Goal: Book appointment/travel/reservation

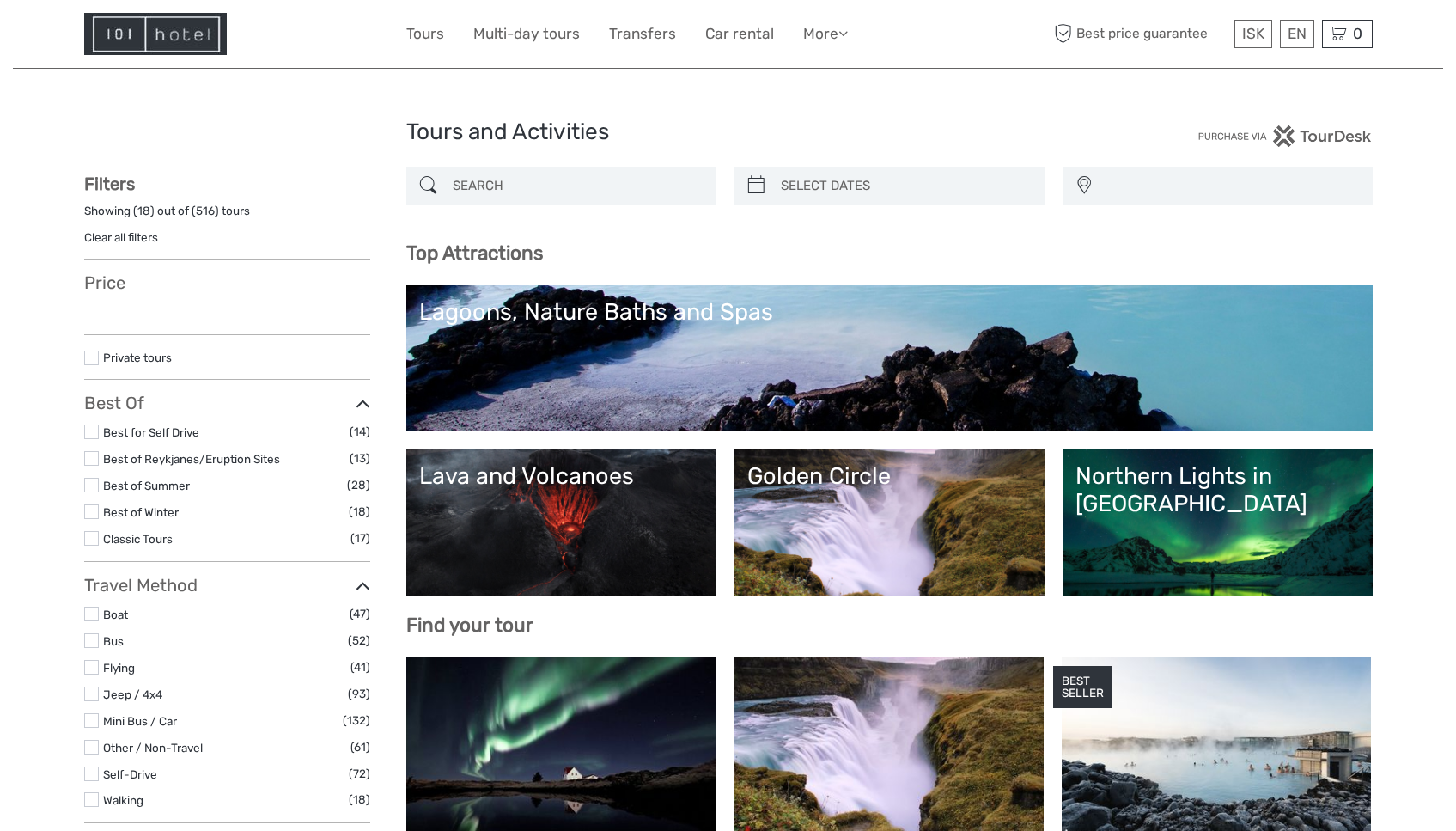
select select
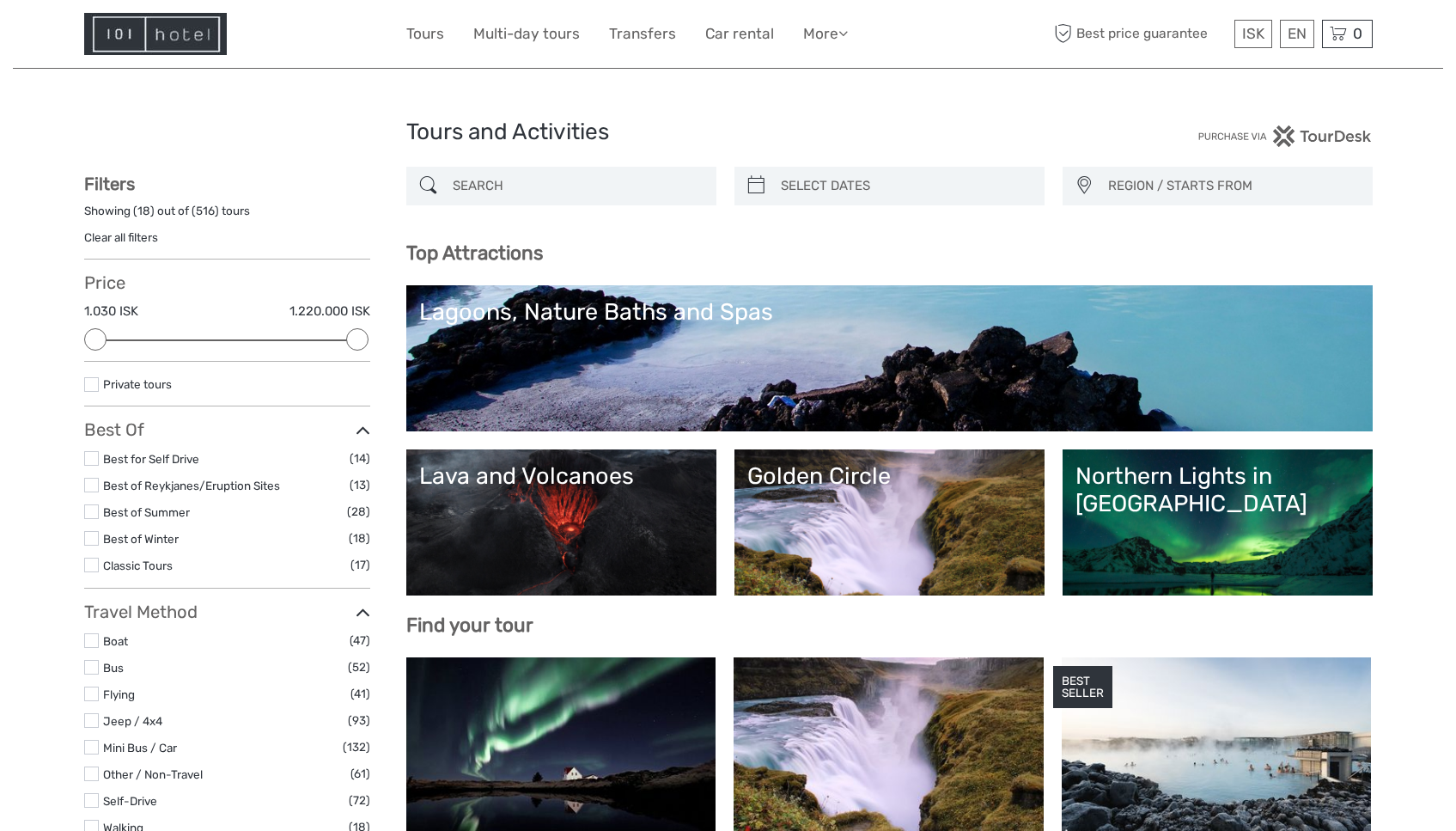
click at [494, 186] on input "search" at bounding box center [577, 185] width 262 height 30
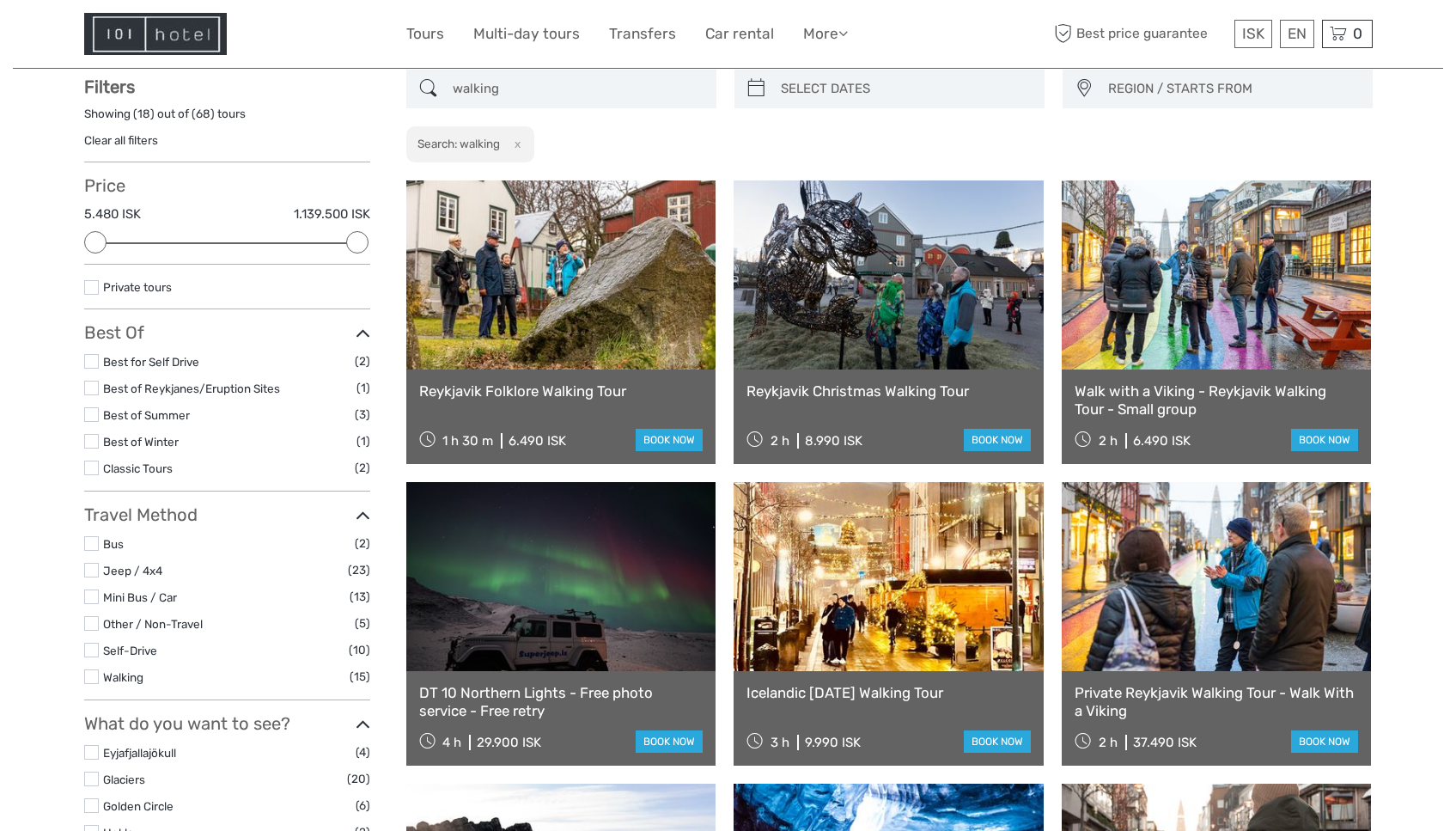
scroll to position [98, 0]
type input "walking"
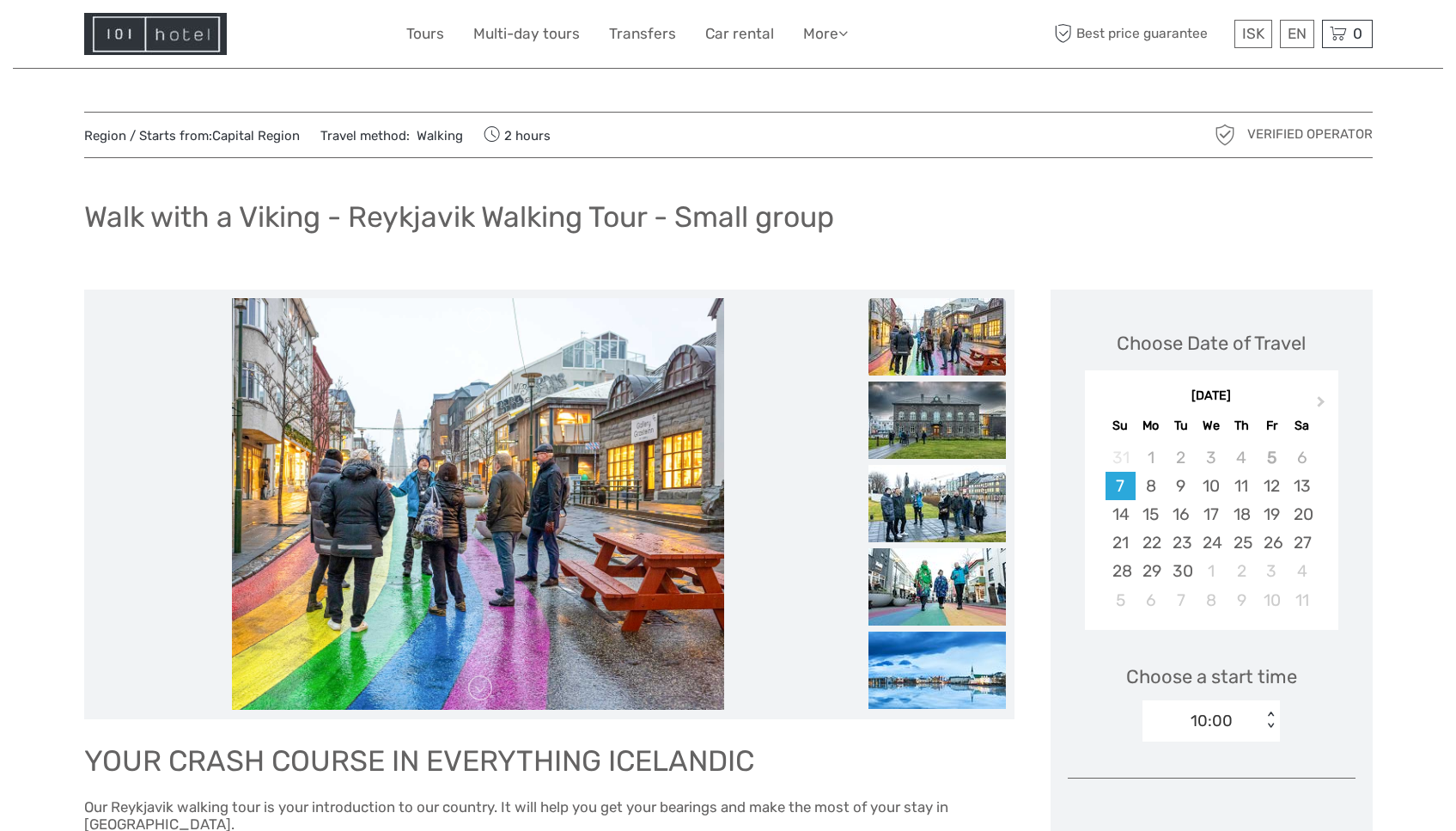
click at [184, 32] on img at bounding box center [156, 33] width 143 height 42
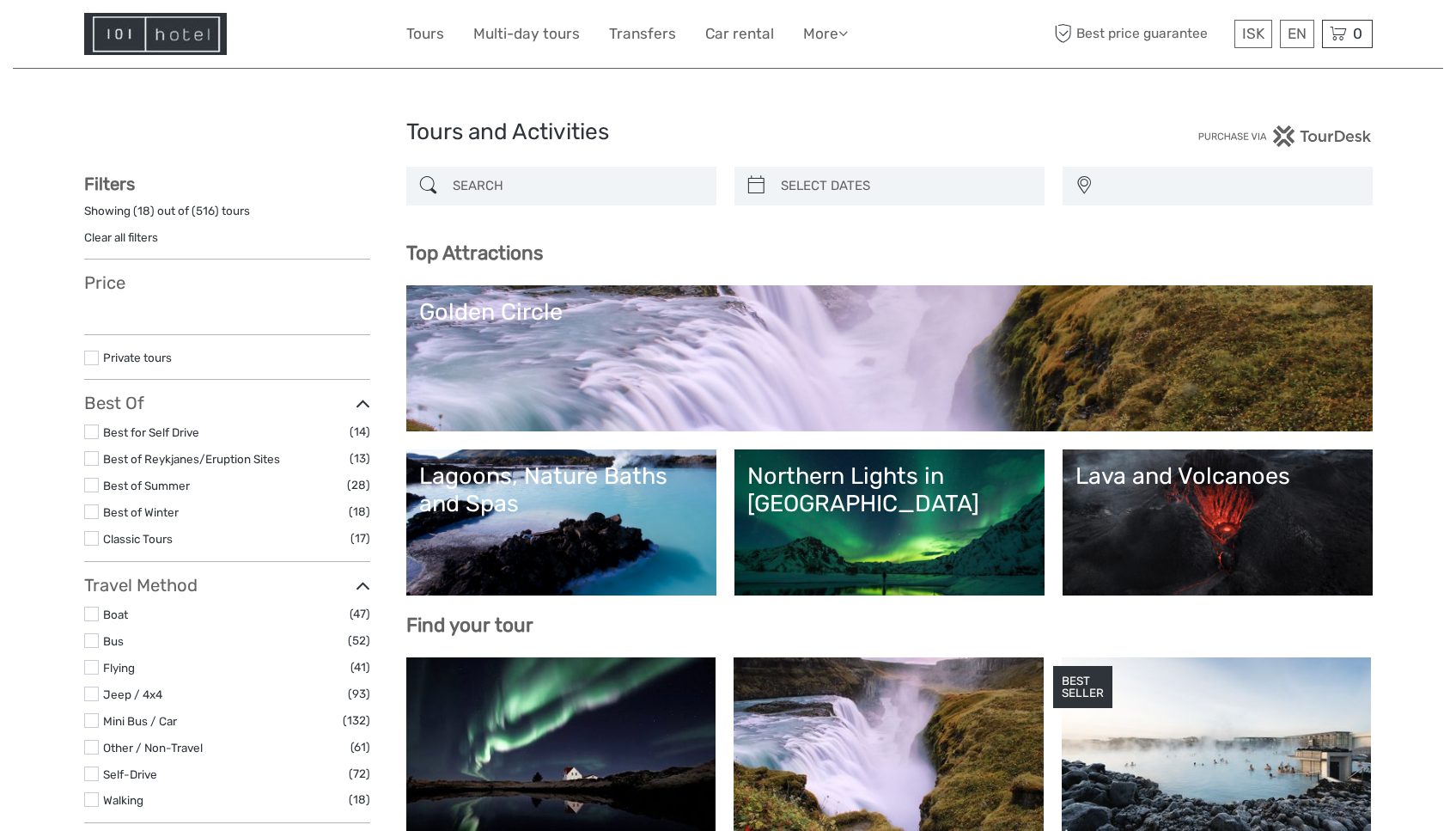
select select
click at [484, 179] on input "search" at bounding box center [577, 185] width 262 height 30
select select
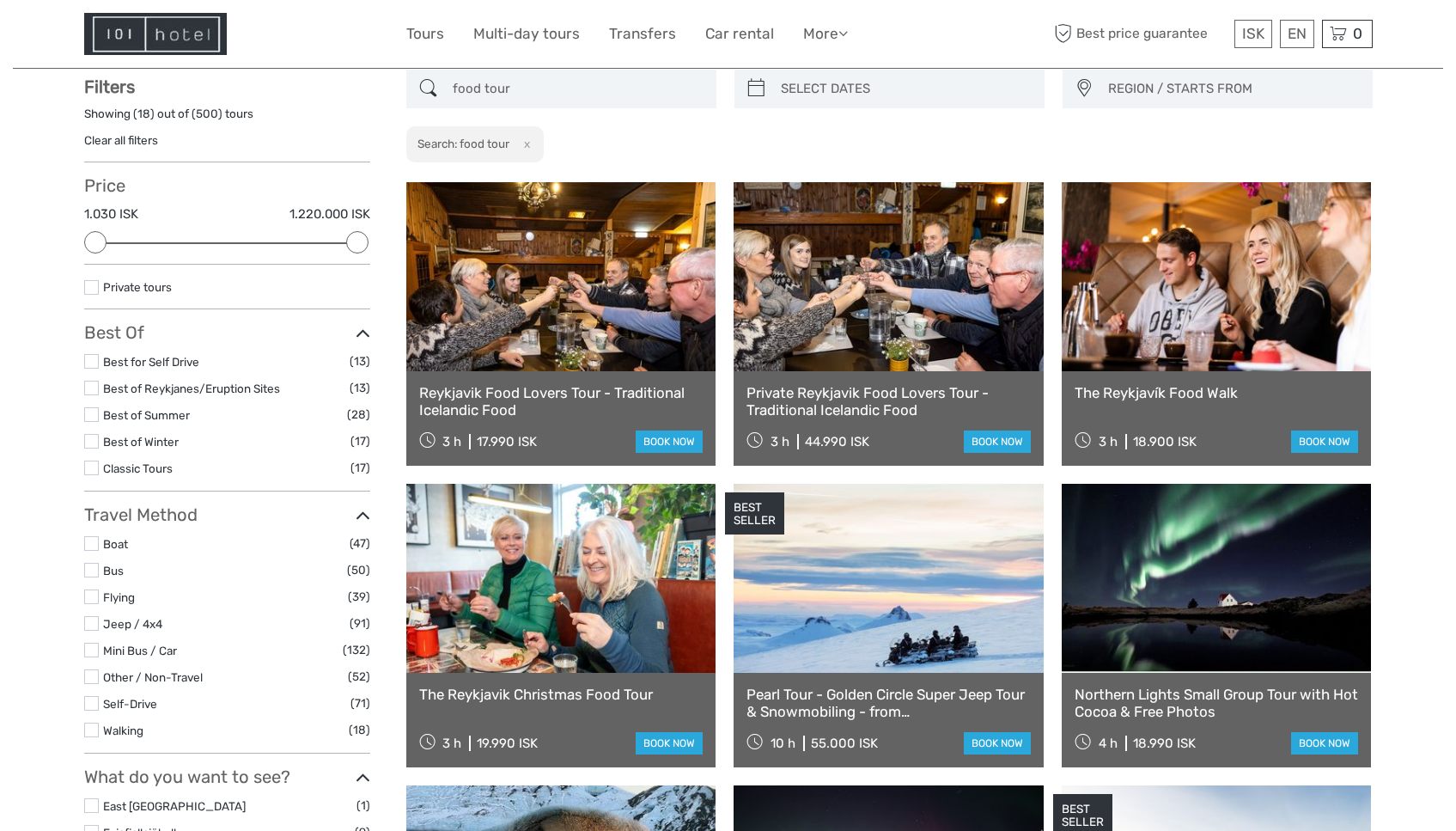
scroll to position [98, 0]
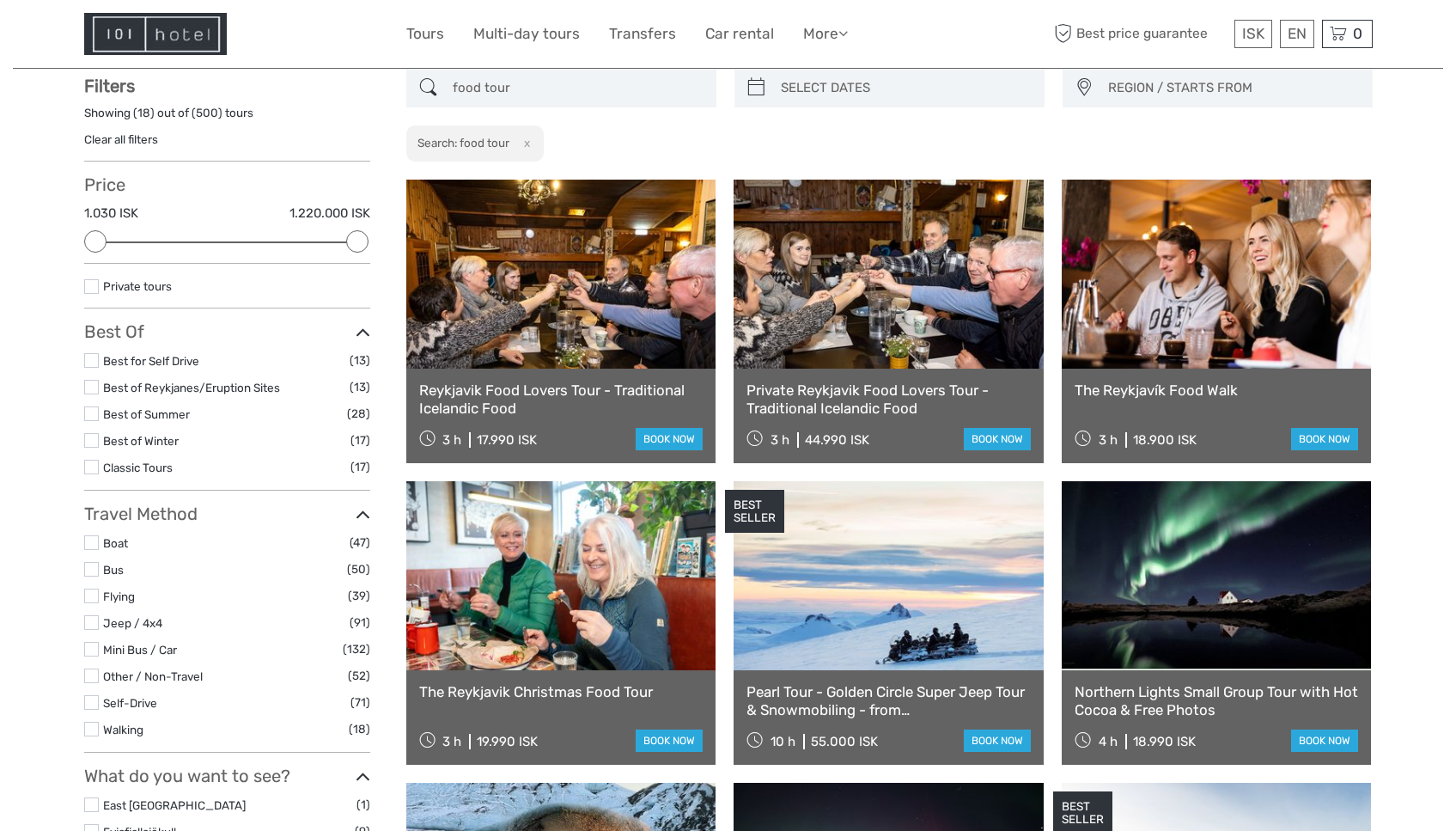
type input "food tour"
click at [594, 300] on link at bounding box center [561, 275] width 310 height 189
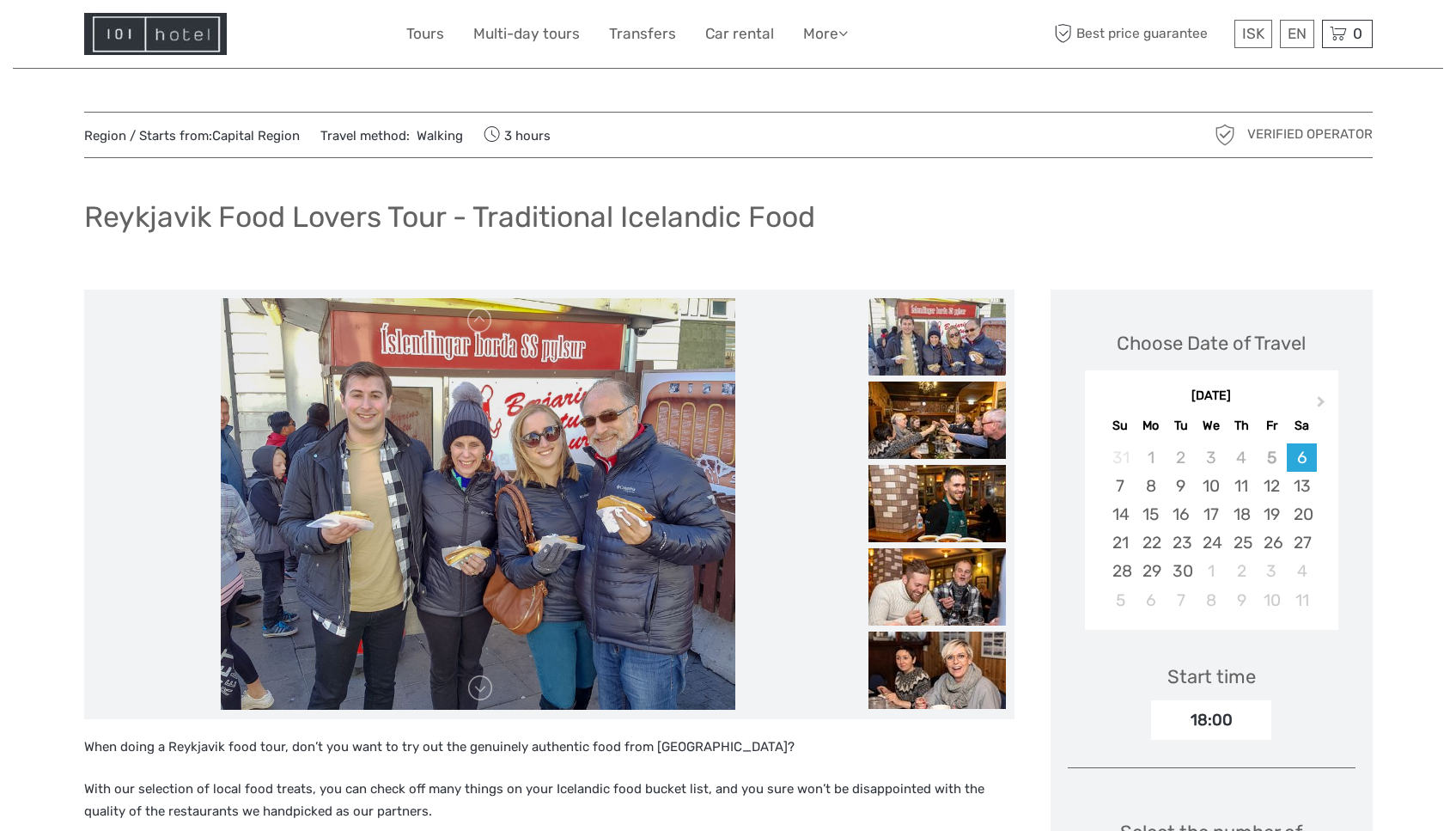
click at [193, 42] on img at bounding box center [156, 33] width 143 height 42
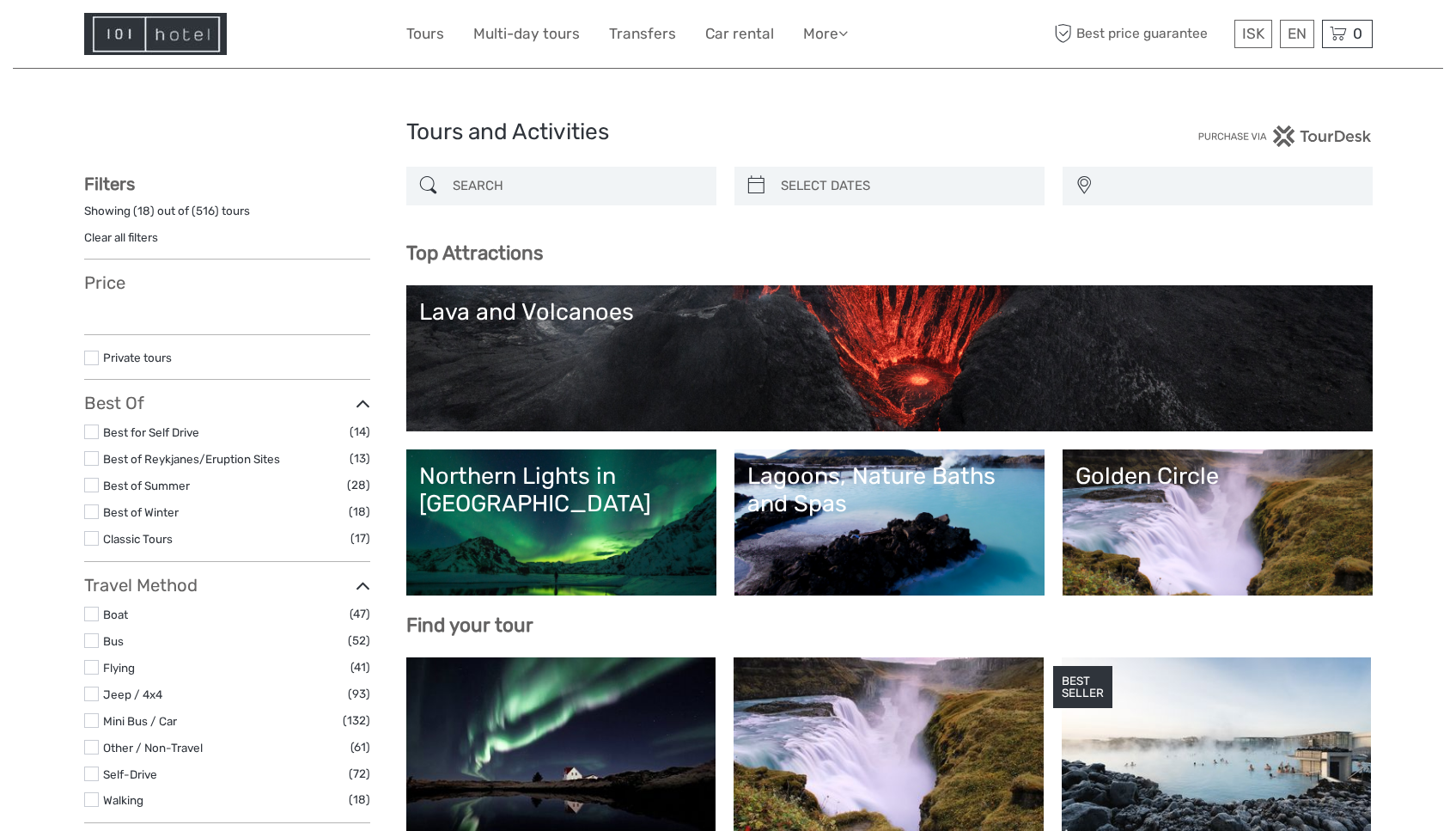
select select
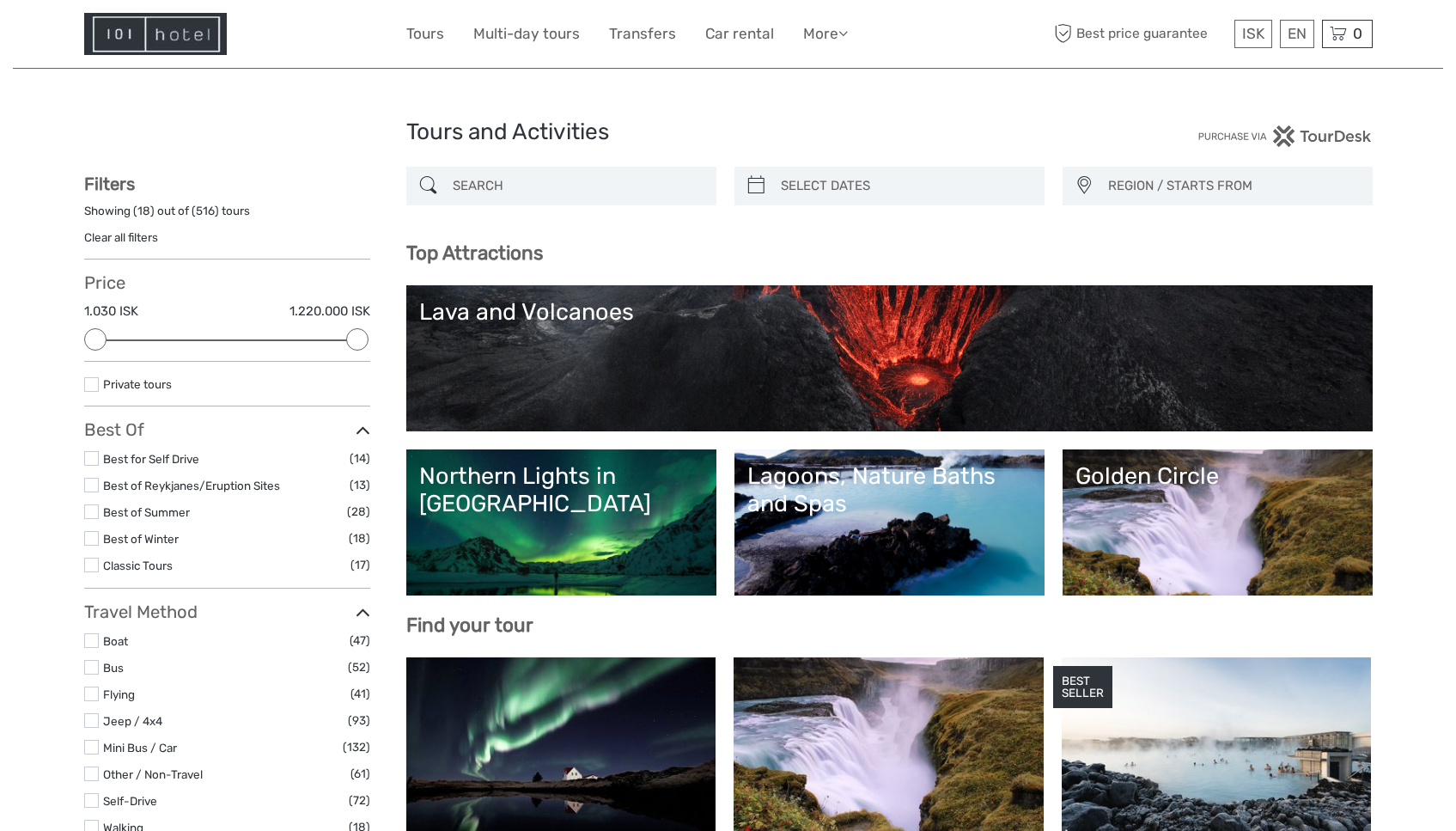
click at [525, 198] on input "search" at bounding box center [577, 185] width 262 height 30
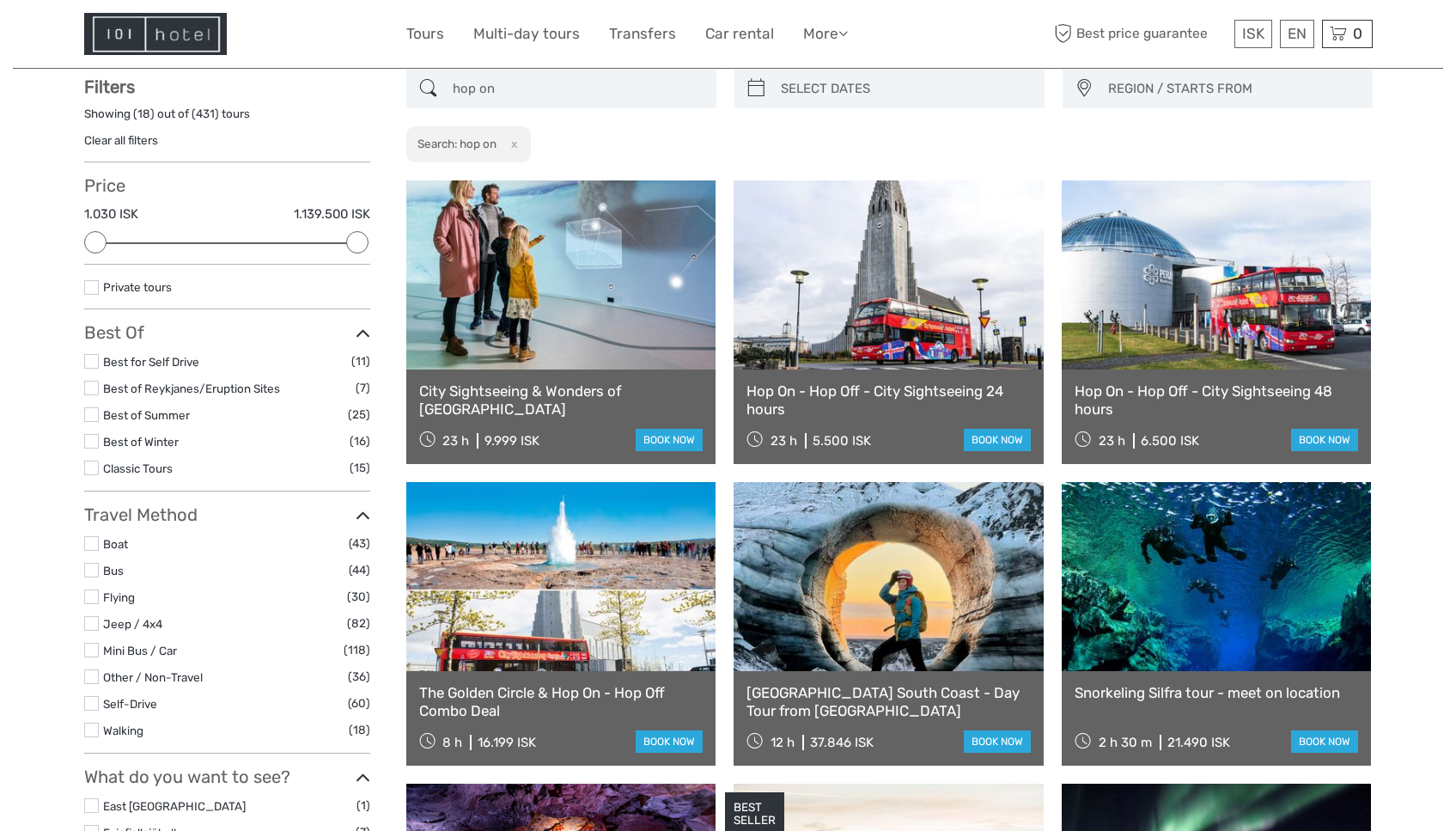
scroll to position [98, 0]
type input "hop on"
click at [845, 239] on link at bounding box center [888, 275] width 310 height 189
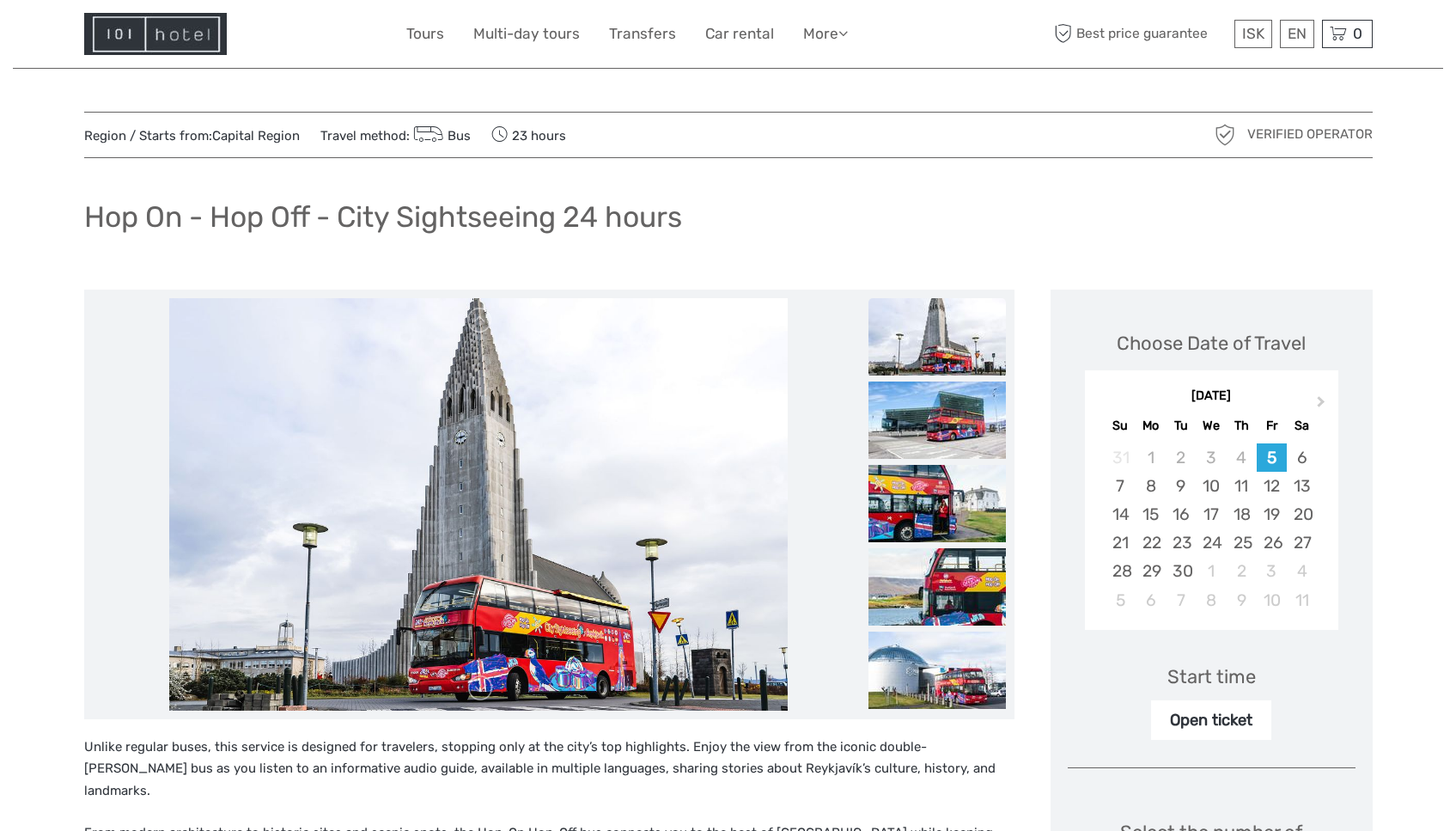
click at [153, 25] on img at bounding box center [156, 33] width 143 height 42
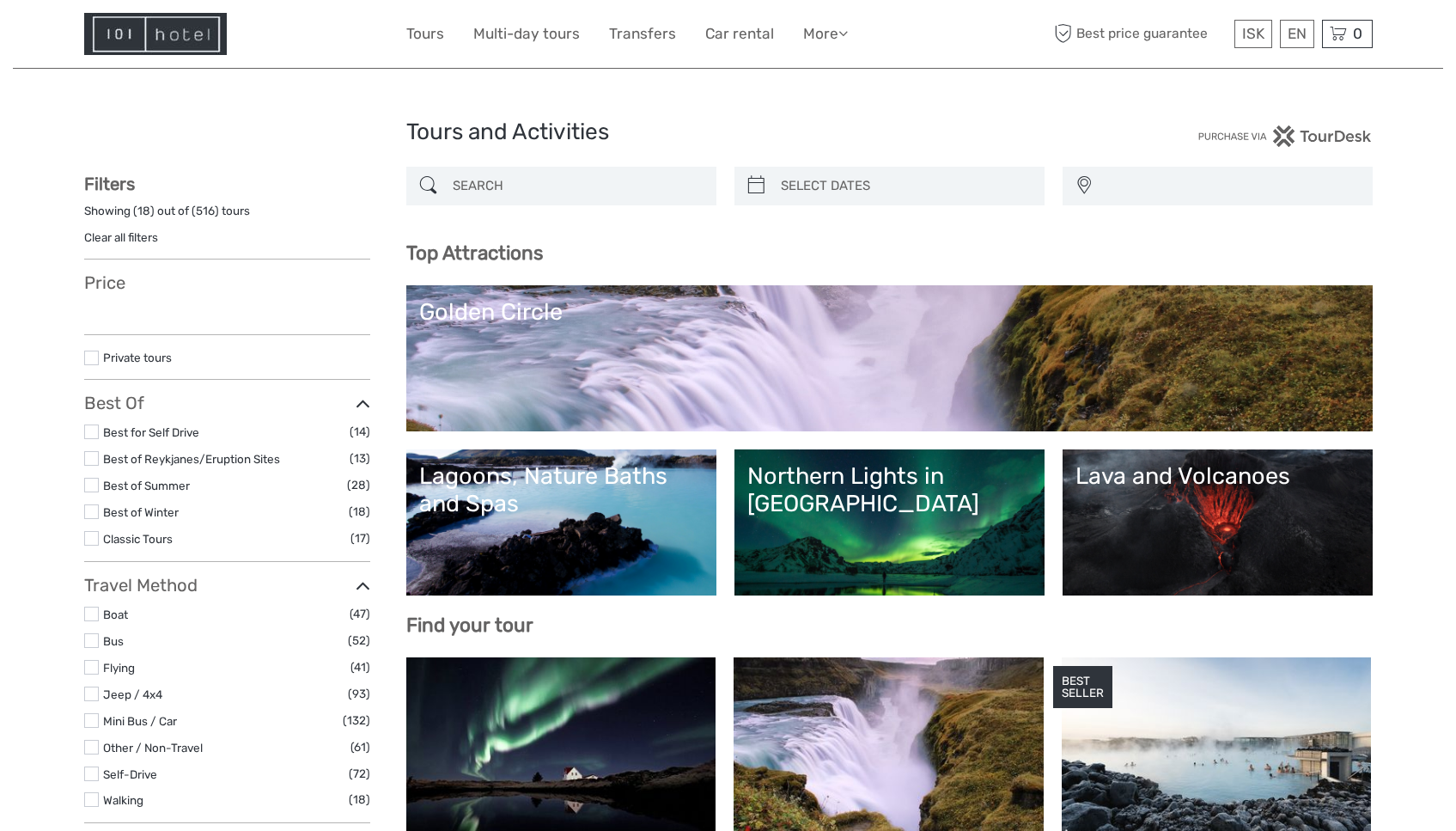
select select
click at [845, 464] on div "Northern Lights in [GEOGRAPHIC_DATA]" at bounding box center [889, 490] width 285 height 56
select select
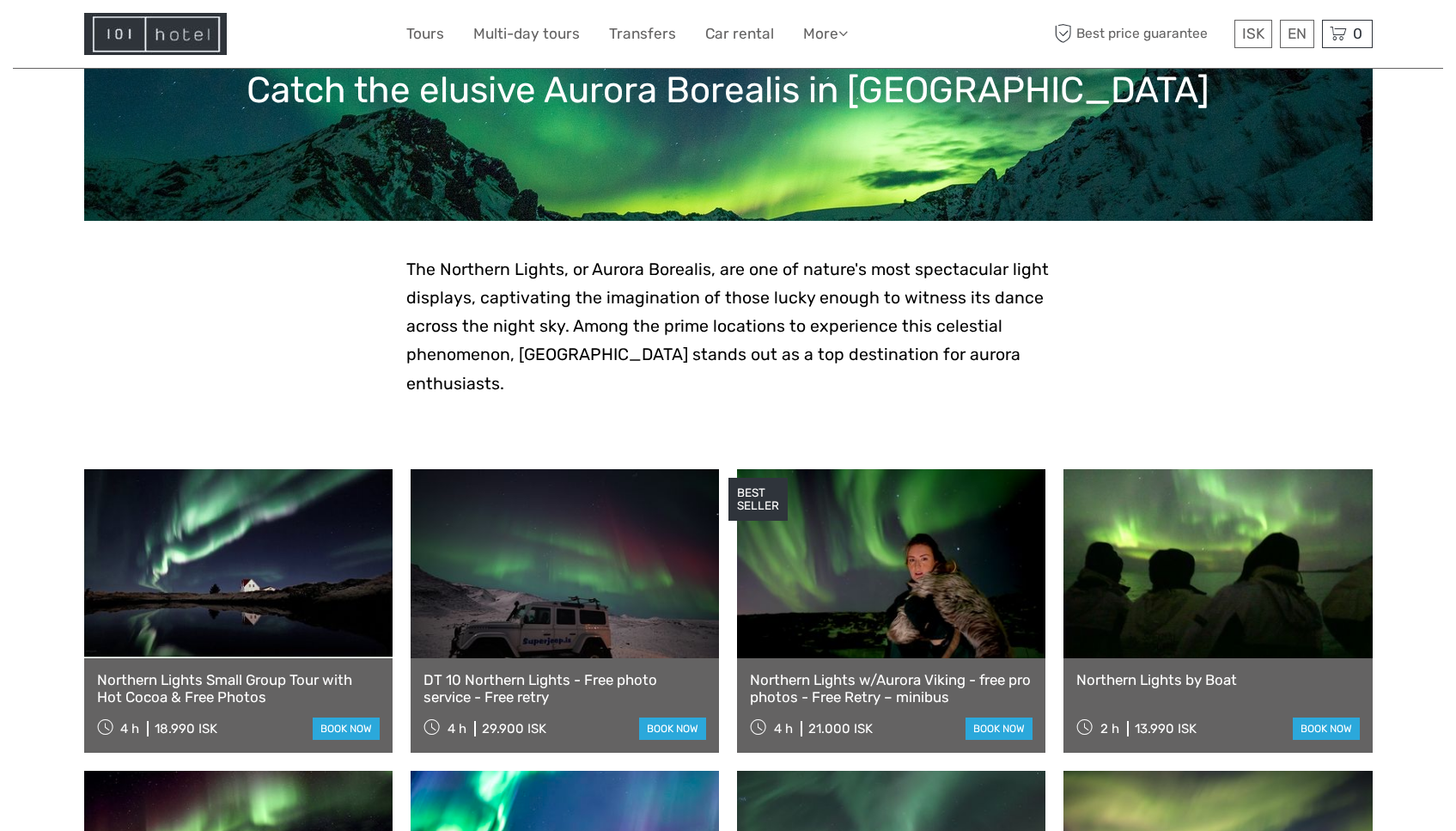
scroll to position [241, 0]
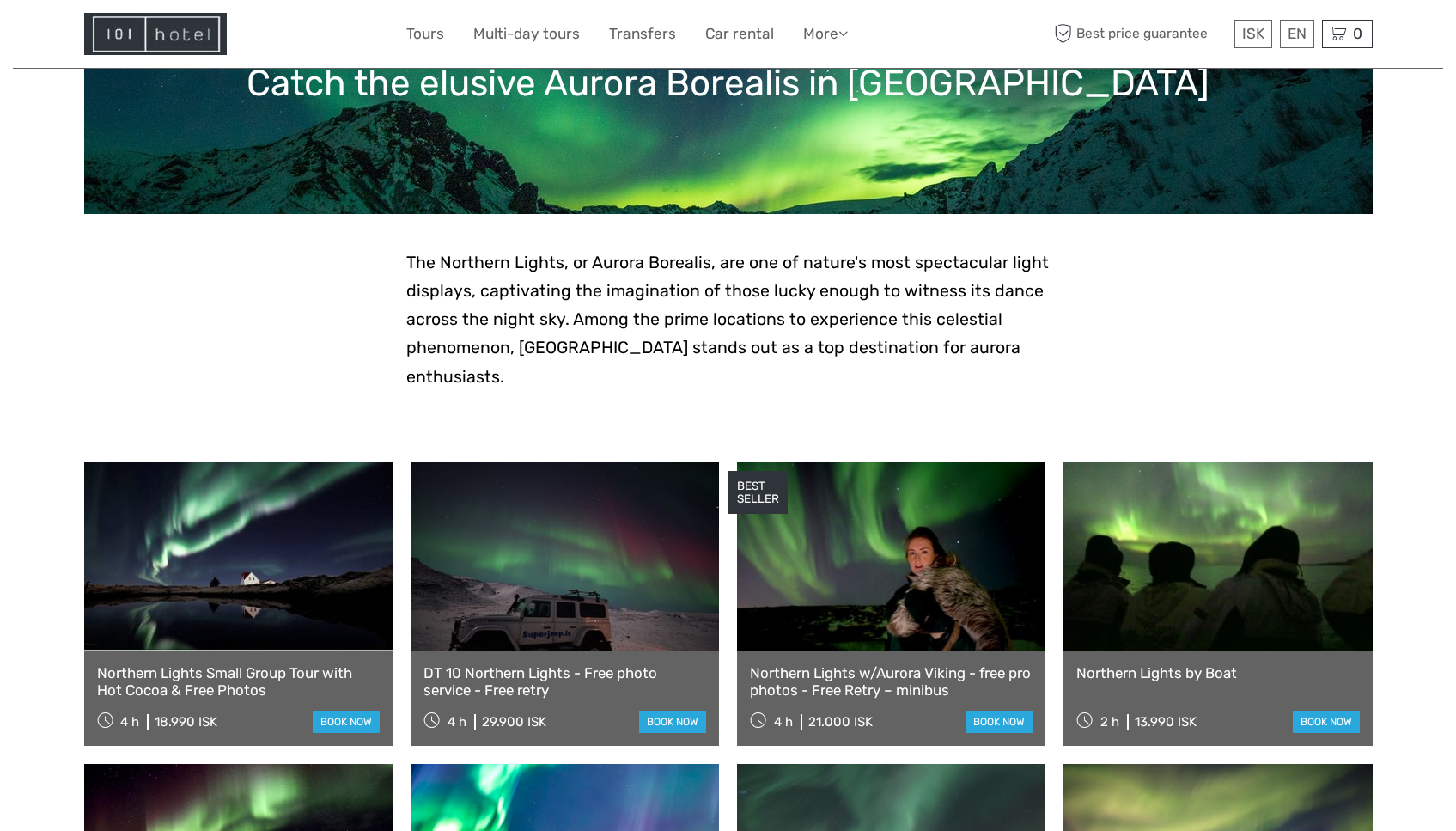
click at [243, 542] on link at bounding box center [238, 556] width 309 height 189
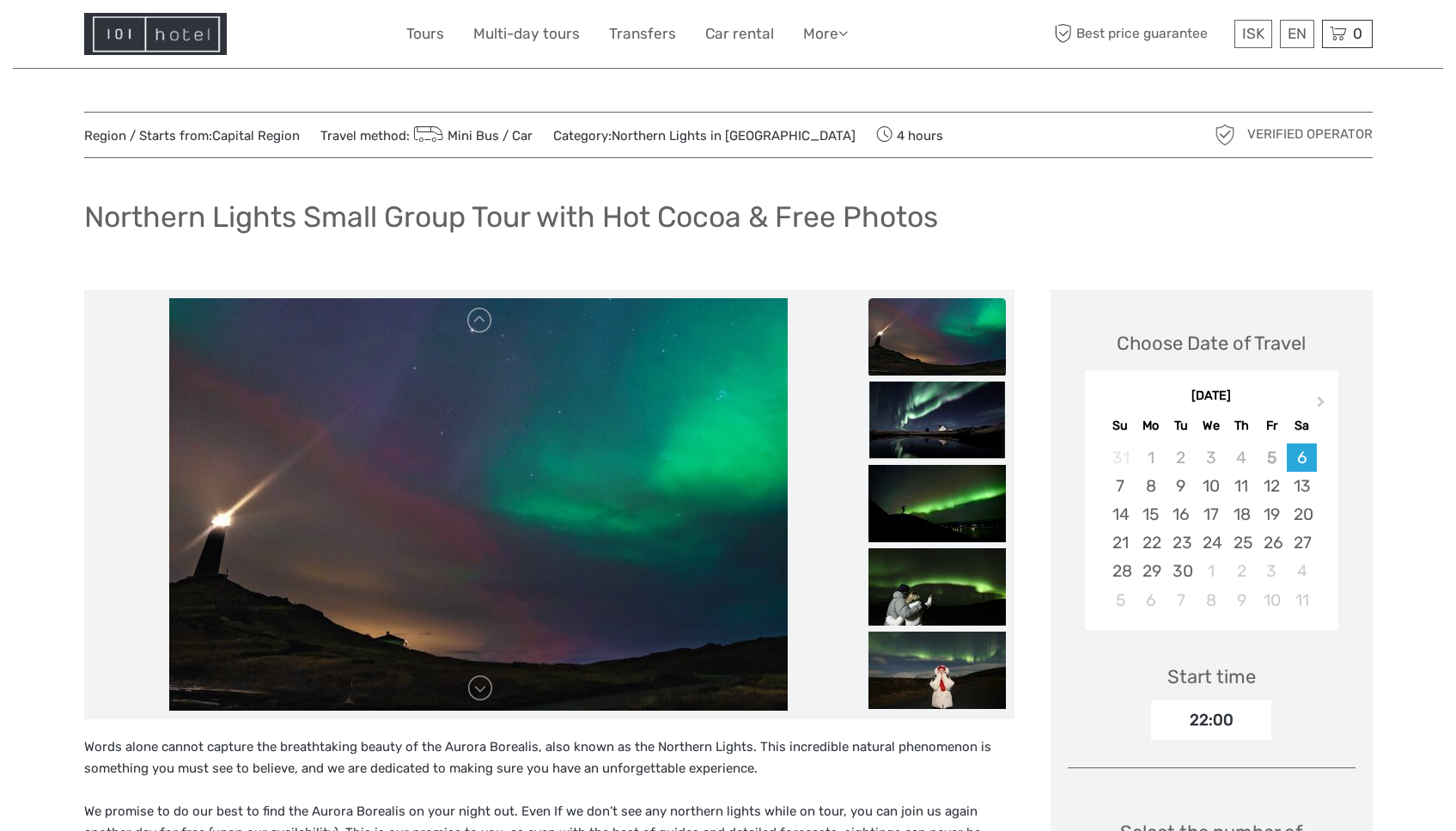
click at [138, 44] on img at bounding box center [156, 33] width 143 height 42
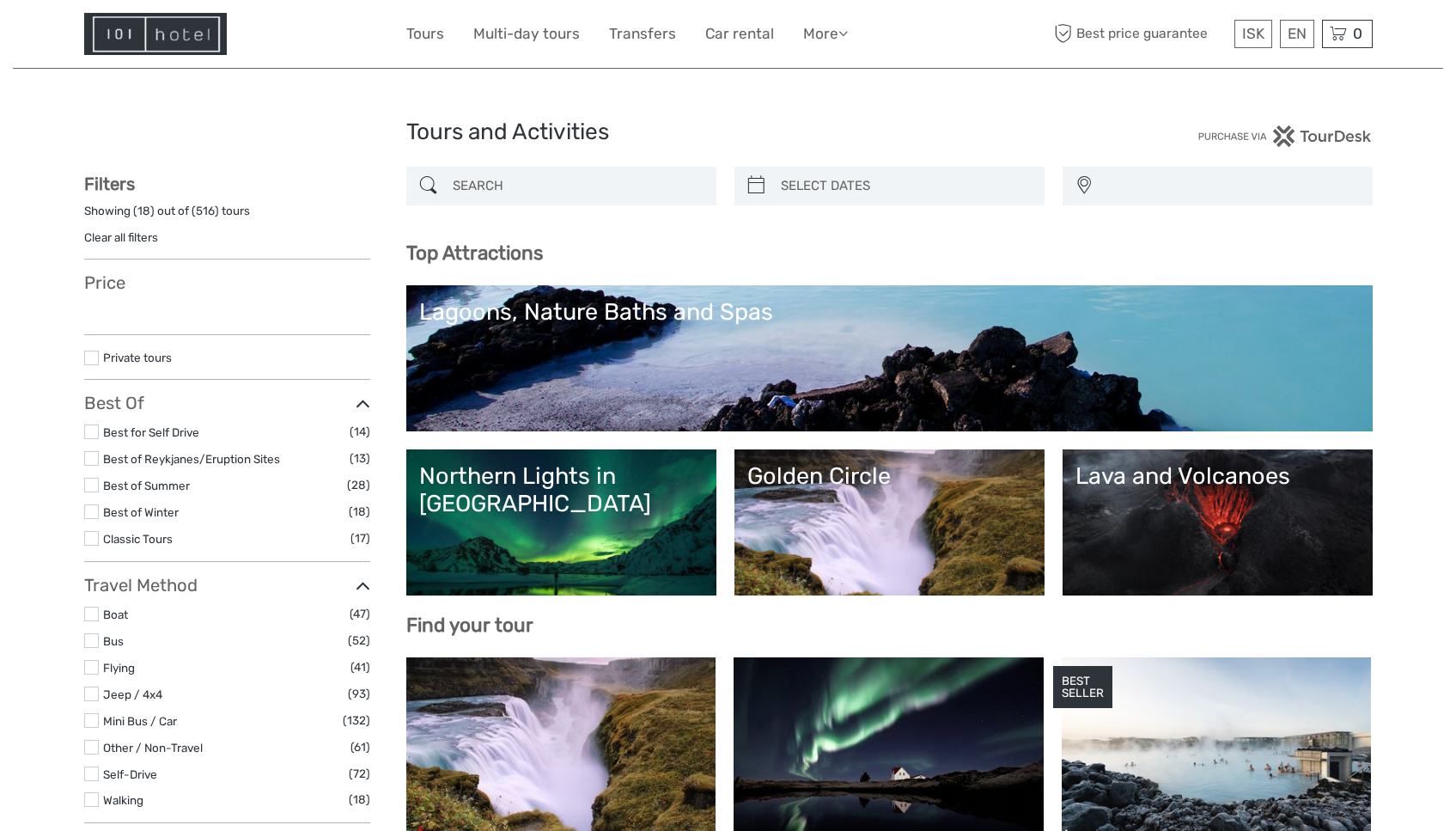
select select
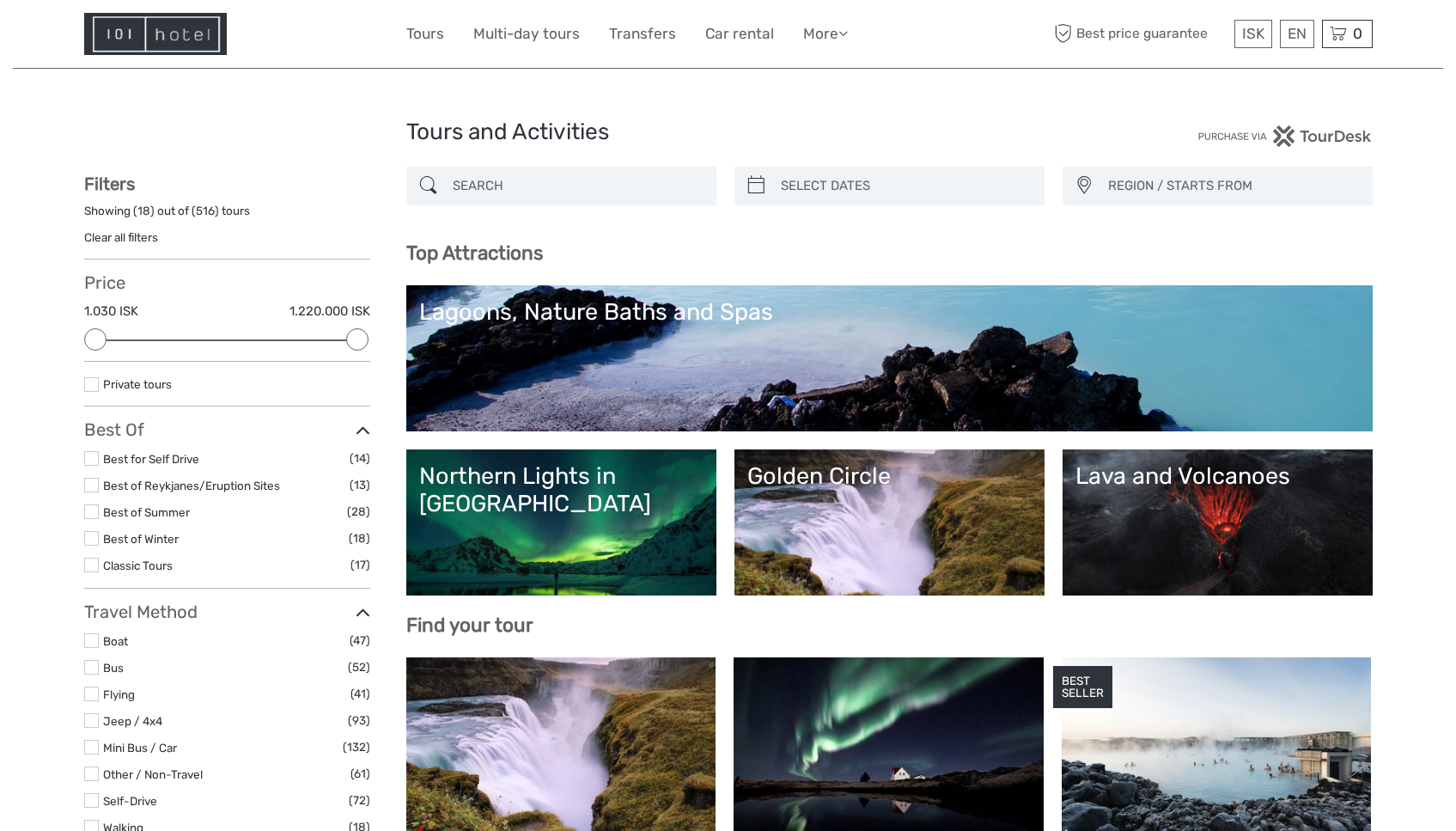
click at [590, 331] on link "Lagoons, Nature Baths and Spas" at bounding box center [889, 358] width 940 height 121
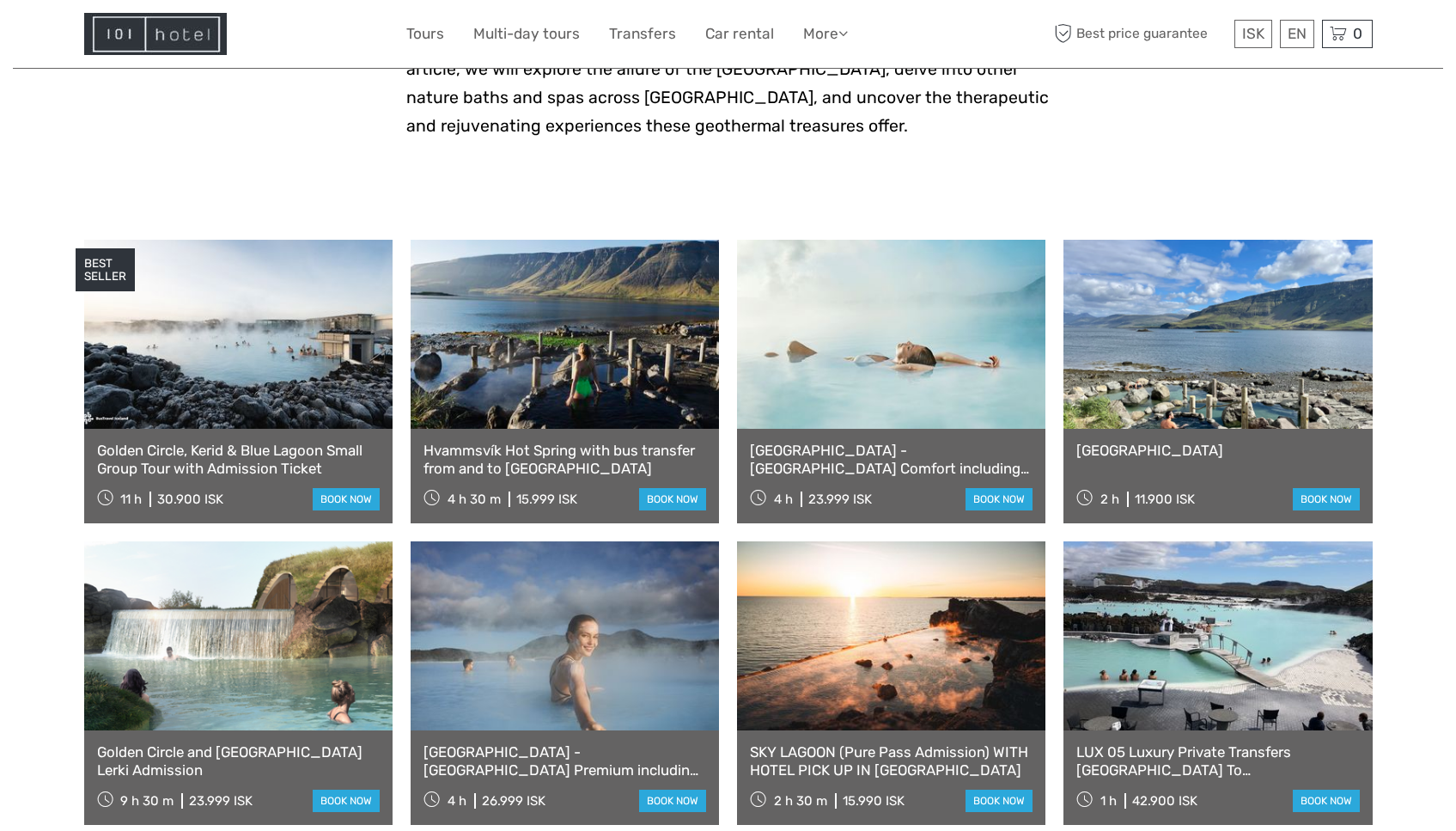
click at [538, 351] on link at bounding box center [565, 334] width 309 height 189
click at [871, 357] on link at bounding box center [891, 334] width 309 height 189
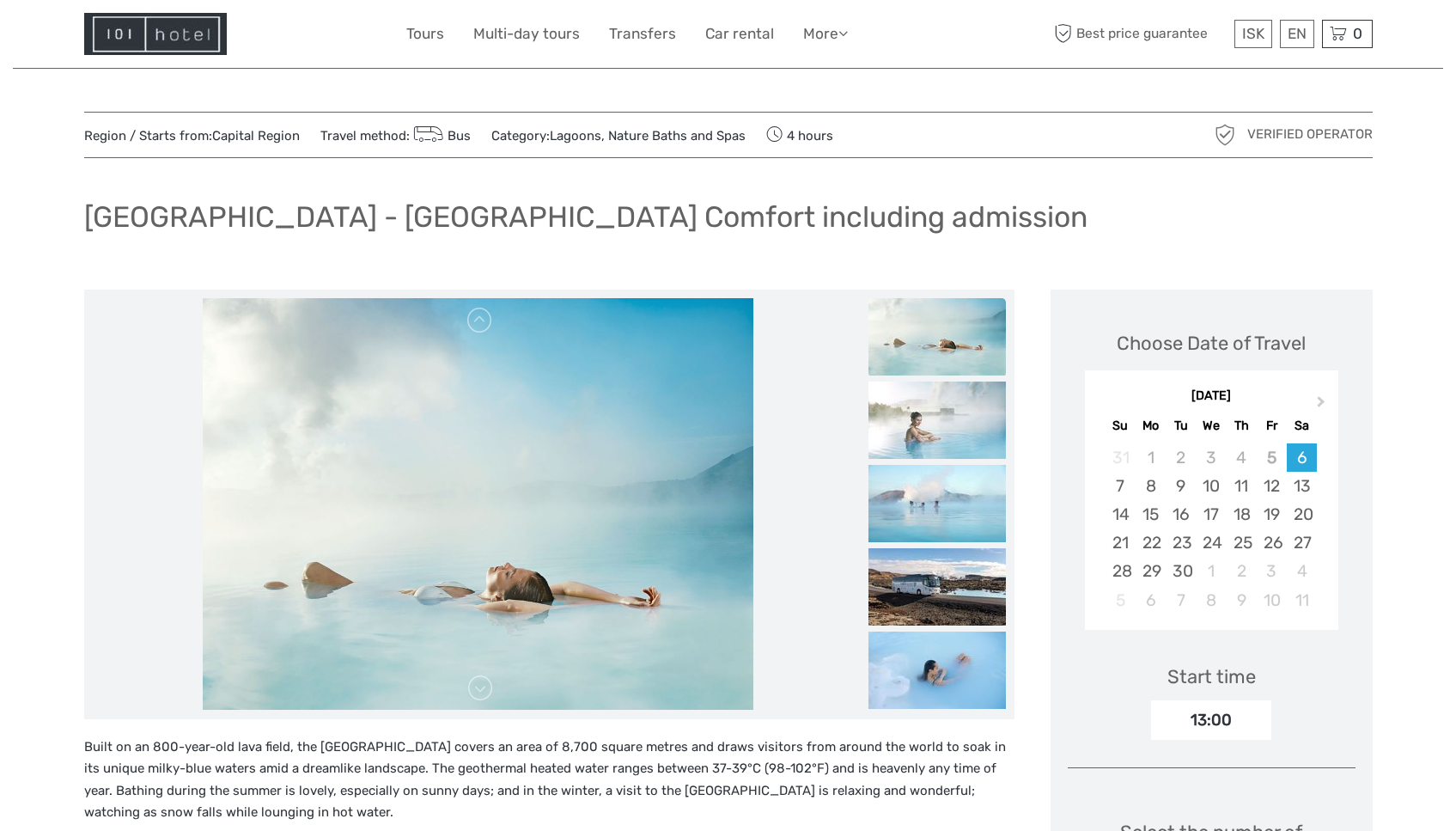
click at [176, 56] on div "ISK ISK € $ £ EN English Español Deutsch Tours Multi-day tours Transfers Car re…" at bounding box center [729, 33] width 1289 height 68
click at [181, 42] on img at bounding box center [156, 33] width 143 height 42
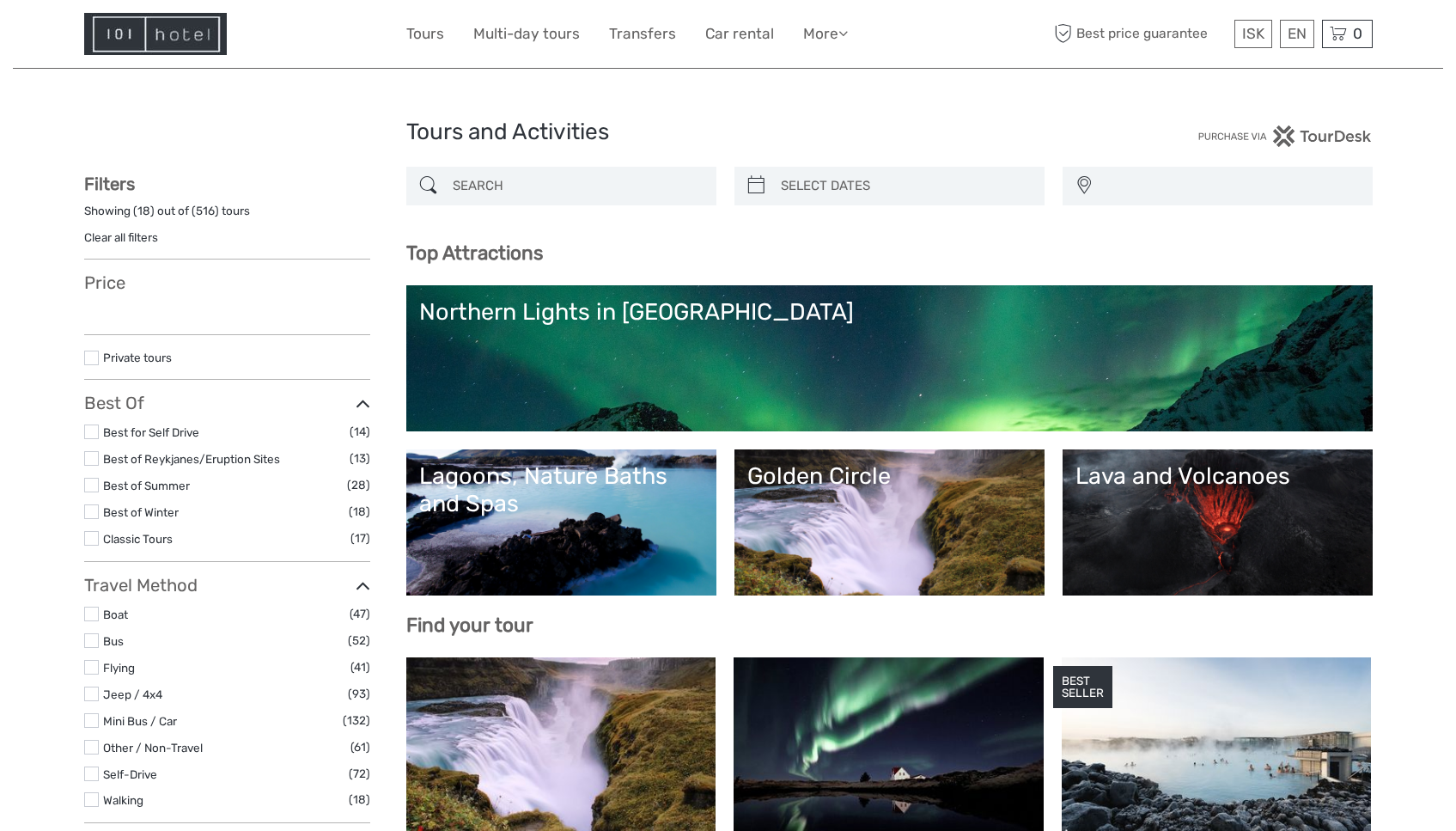
select select
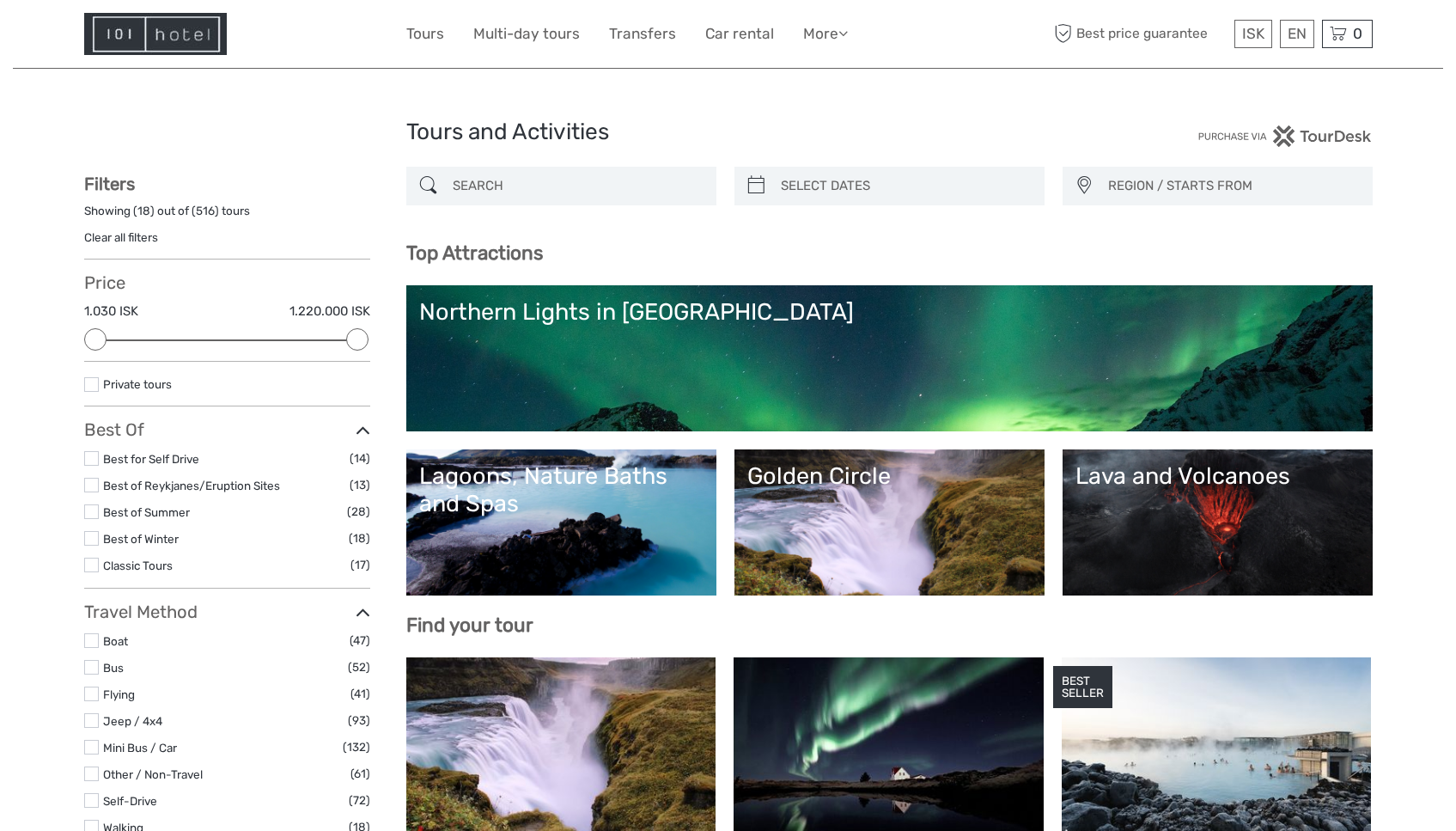
click at [571, 167] on div at bounding box center [561, 186] width 310 height 39
click at [591, 173] on input "search" at bounding box center [577, 185] width 262 height 30
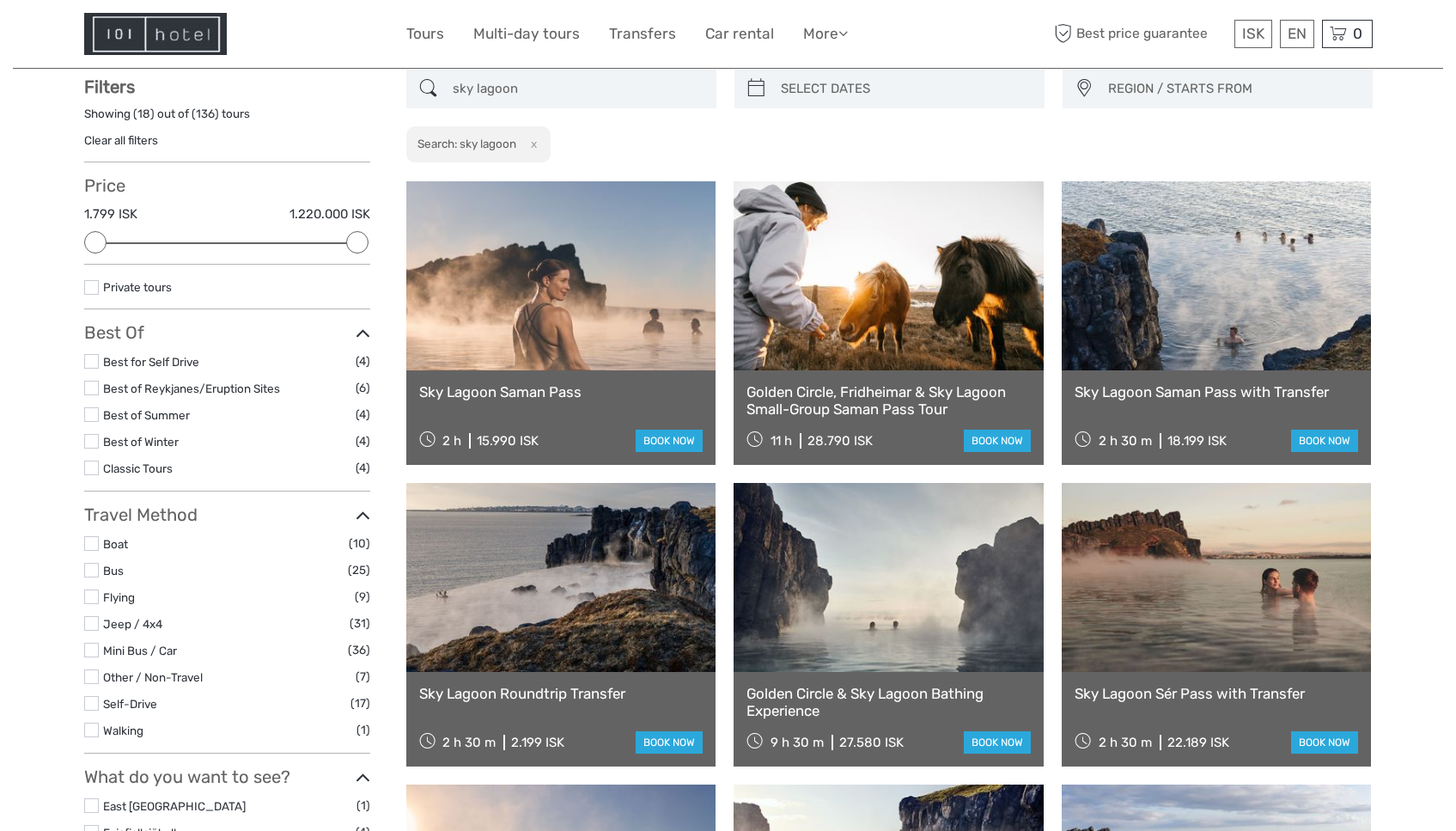
scroll to position [98, 0]
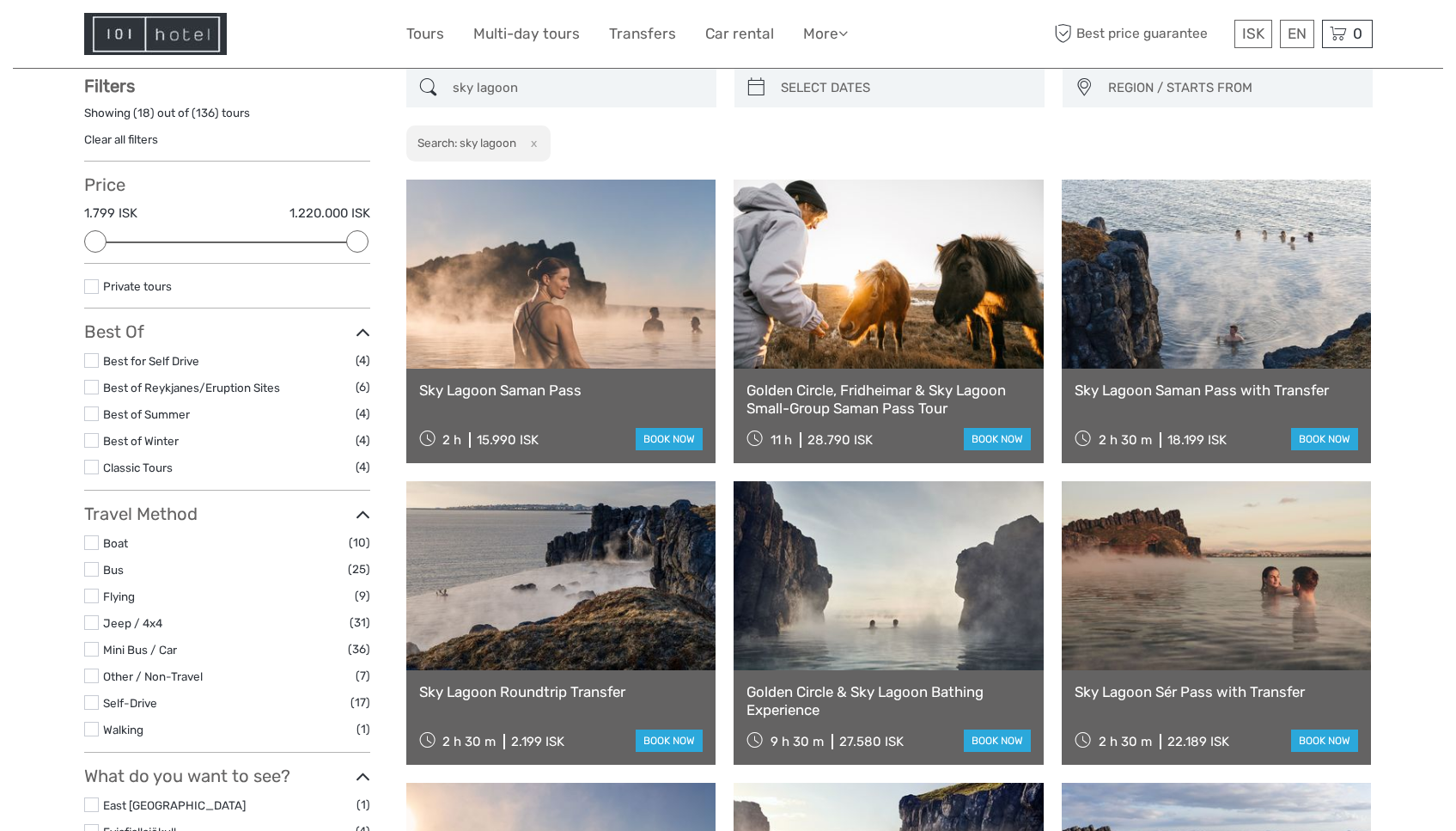
type input "sky lagoon"
click at [1259, 294] on link at bounding box center [1217, 275] width 310 height 189
